Goal: Information Seeking & Learning: Learn about a topic

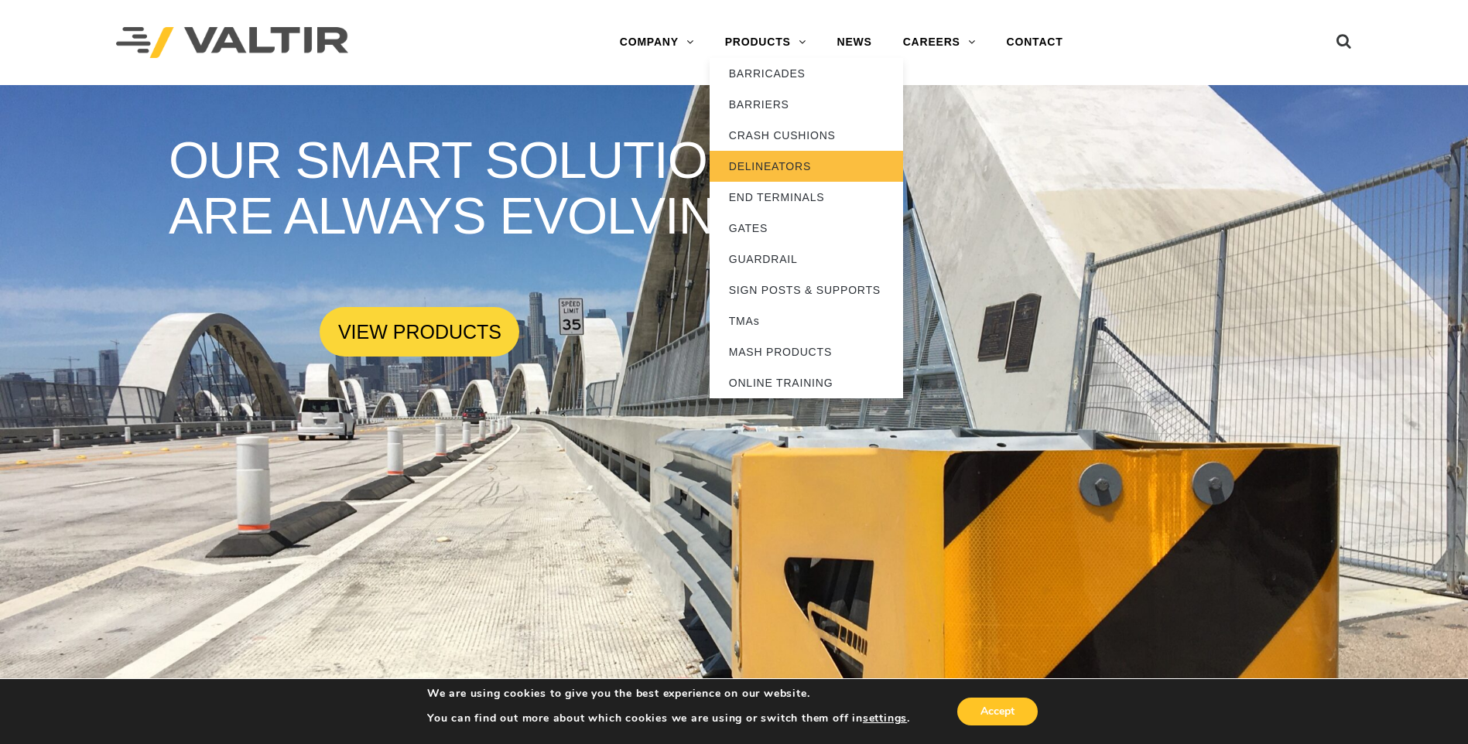
click at [777, 163] on link "DELINEATORS" at bounding box center [806, 166] width 193 height 31
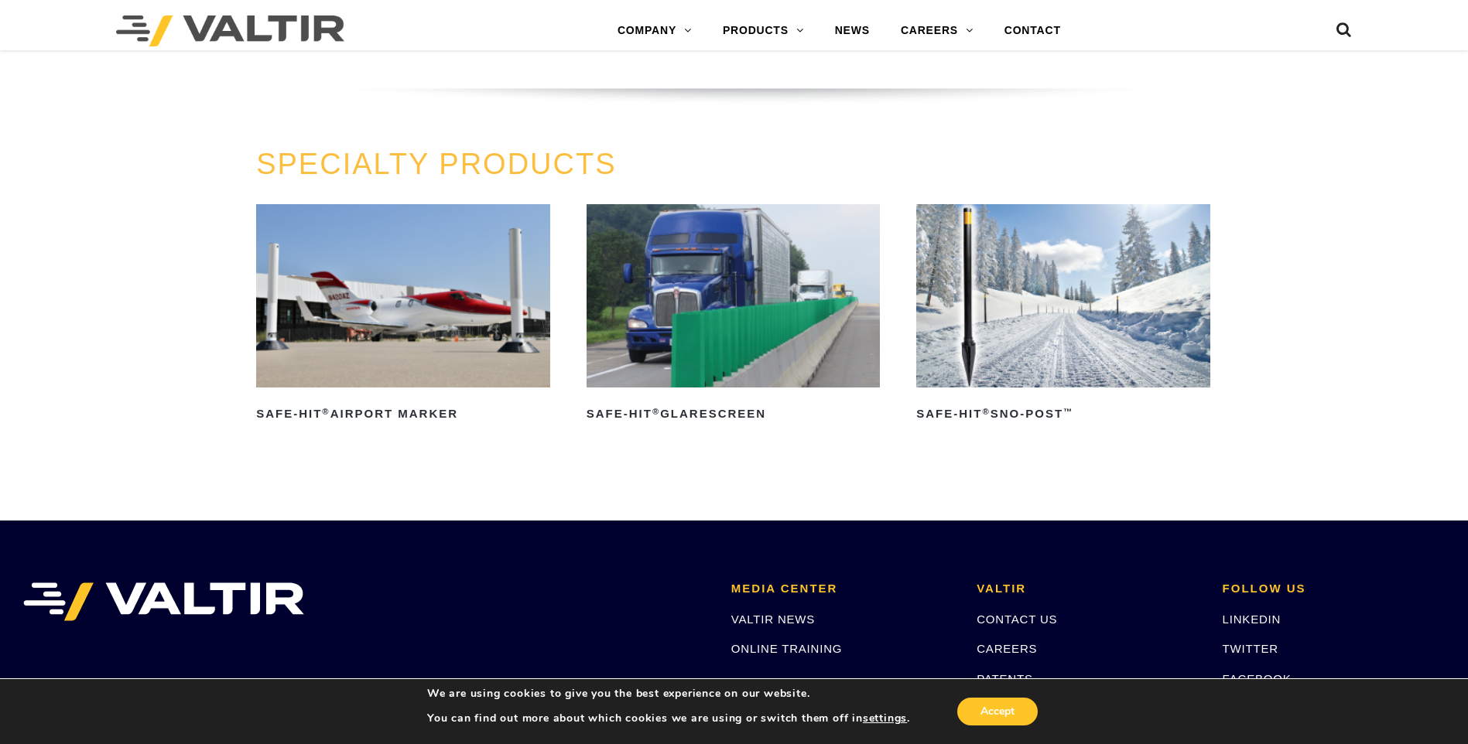
scroll to position [1316, 0]
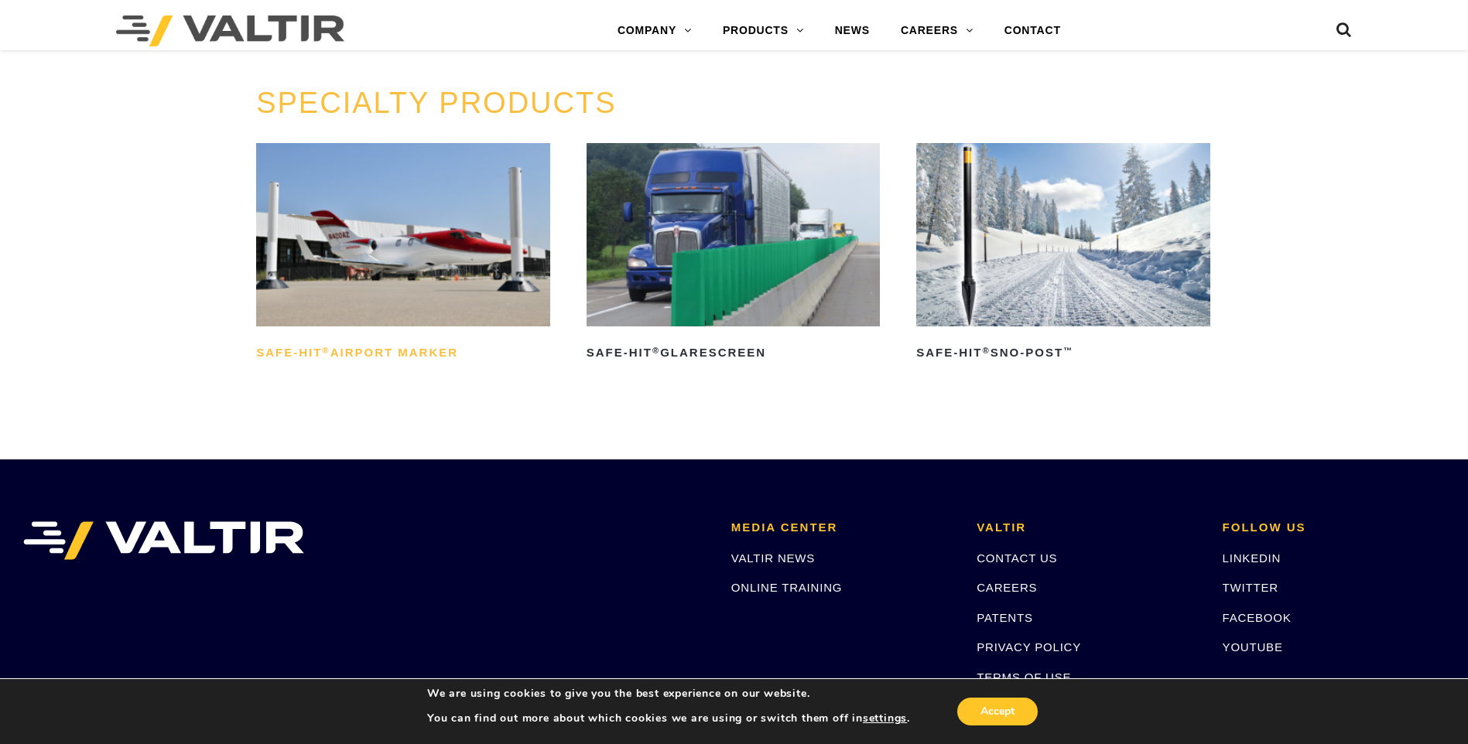
click at [374, 347] on h2 "Safe-Hit ® Airport Marker" at bounding box center [403, 353] width 294 height 25
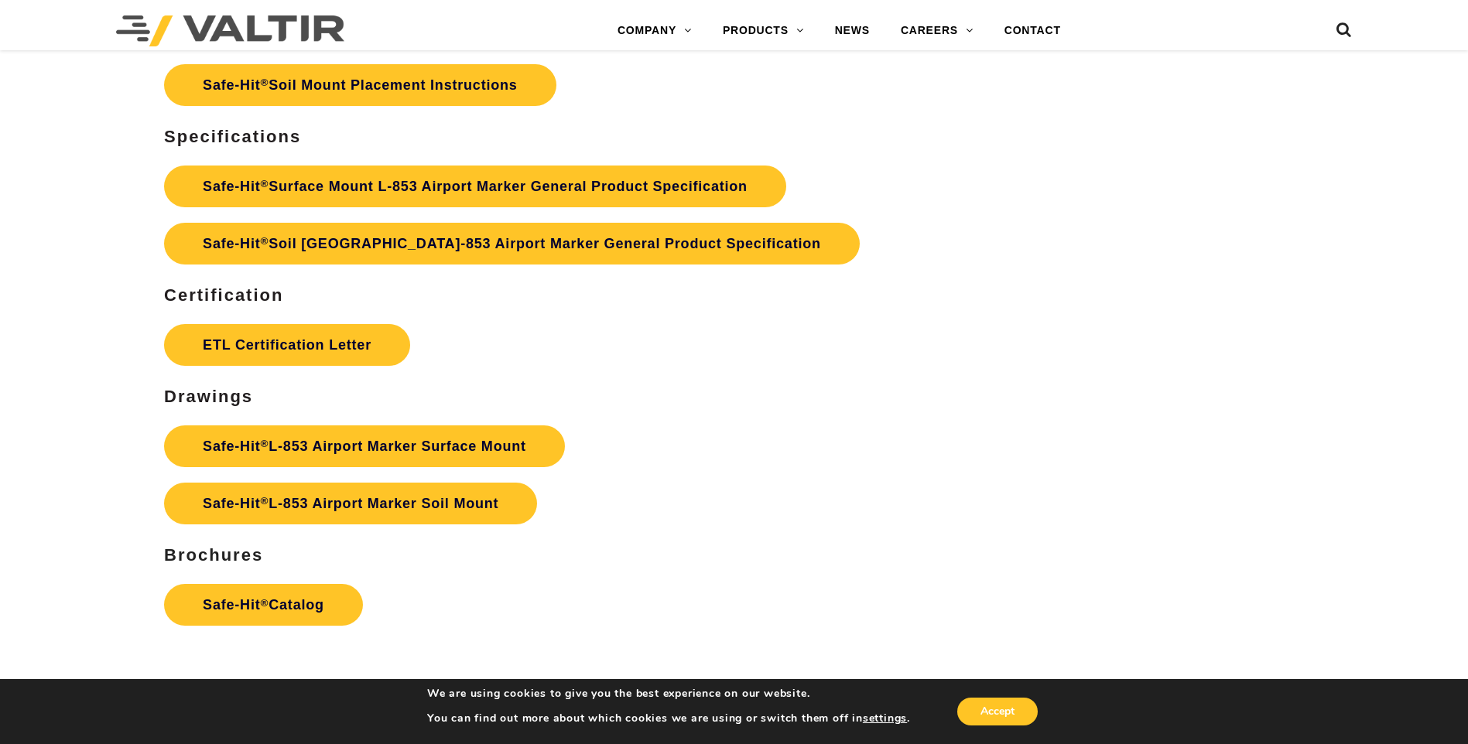
scroll to position [6810, 0]
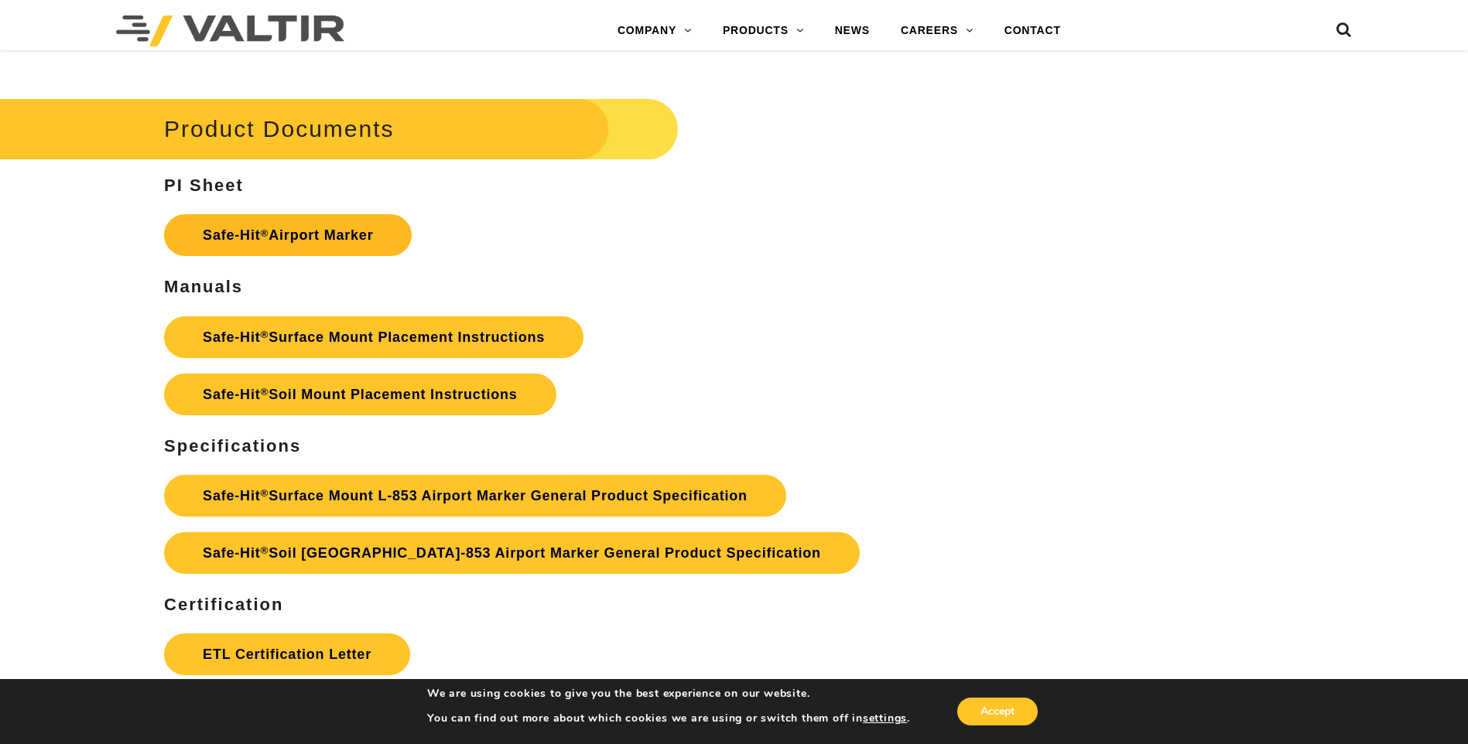
click at [341, 240] on link "Safe-Hit ® Airport Marker" at bounding box center [288, 235] width 248 height 42
